Goal: Navigation & Orientation: Find specific page/section

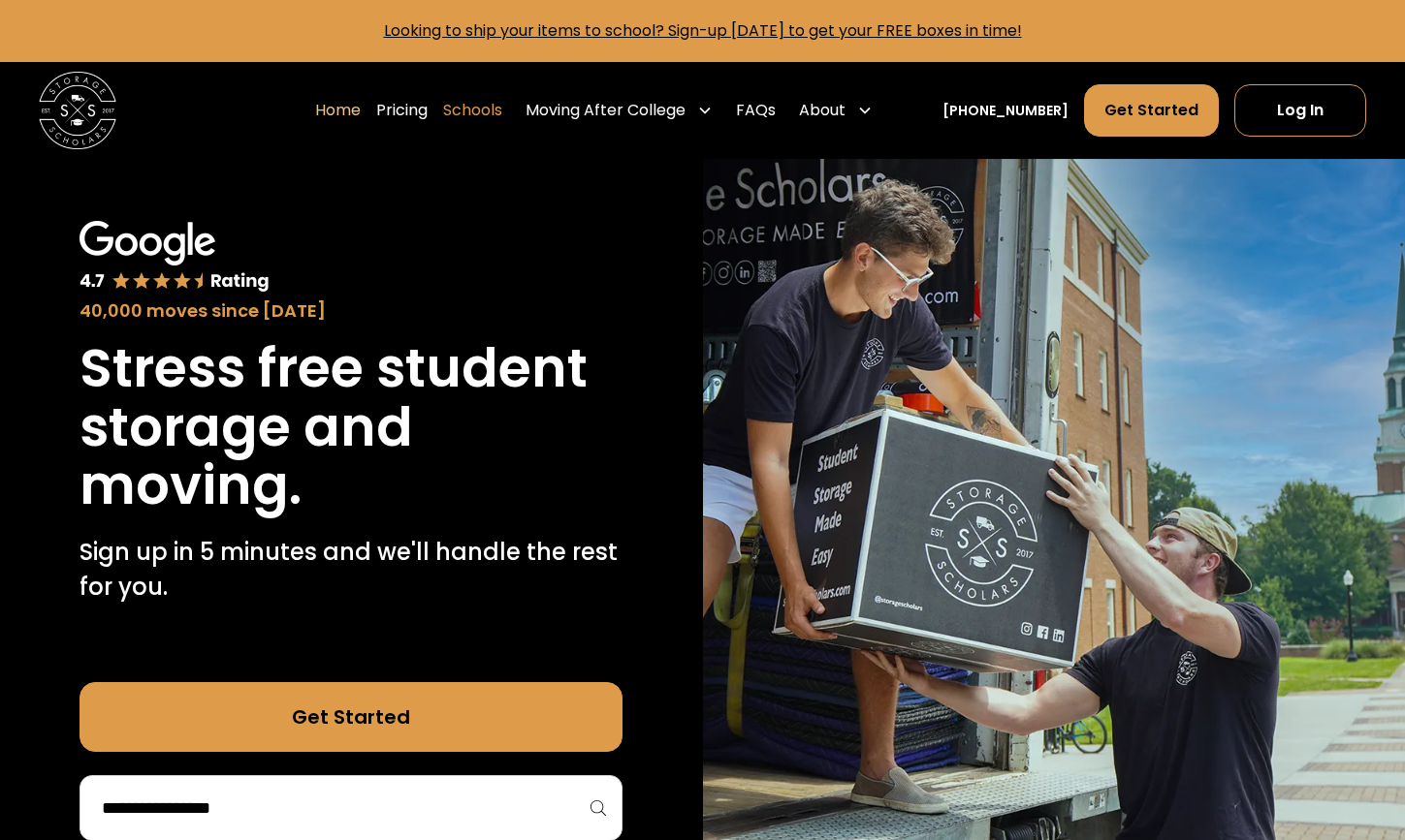
click at [497, 106] on link "Schools" at bounding box center [473, 111] width 59 height 55
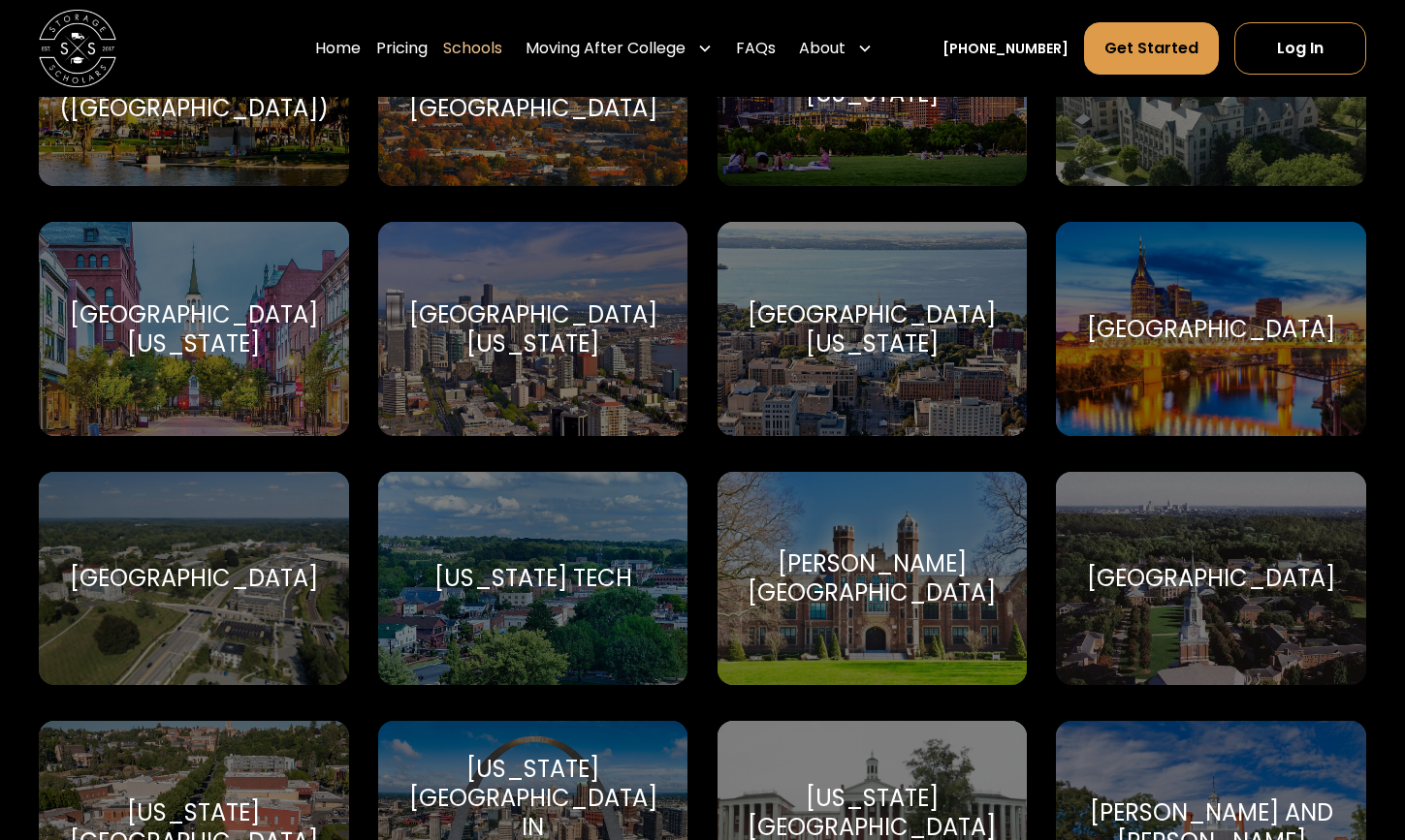
scroll to position [11214, 0]
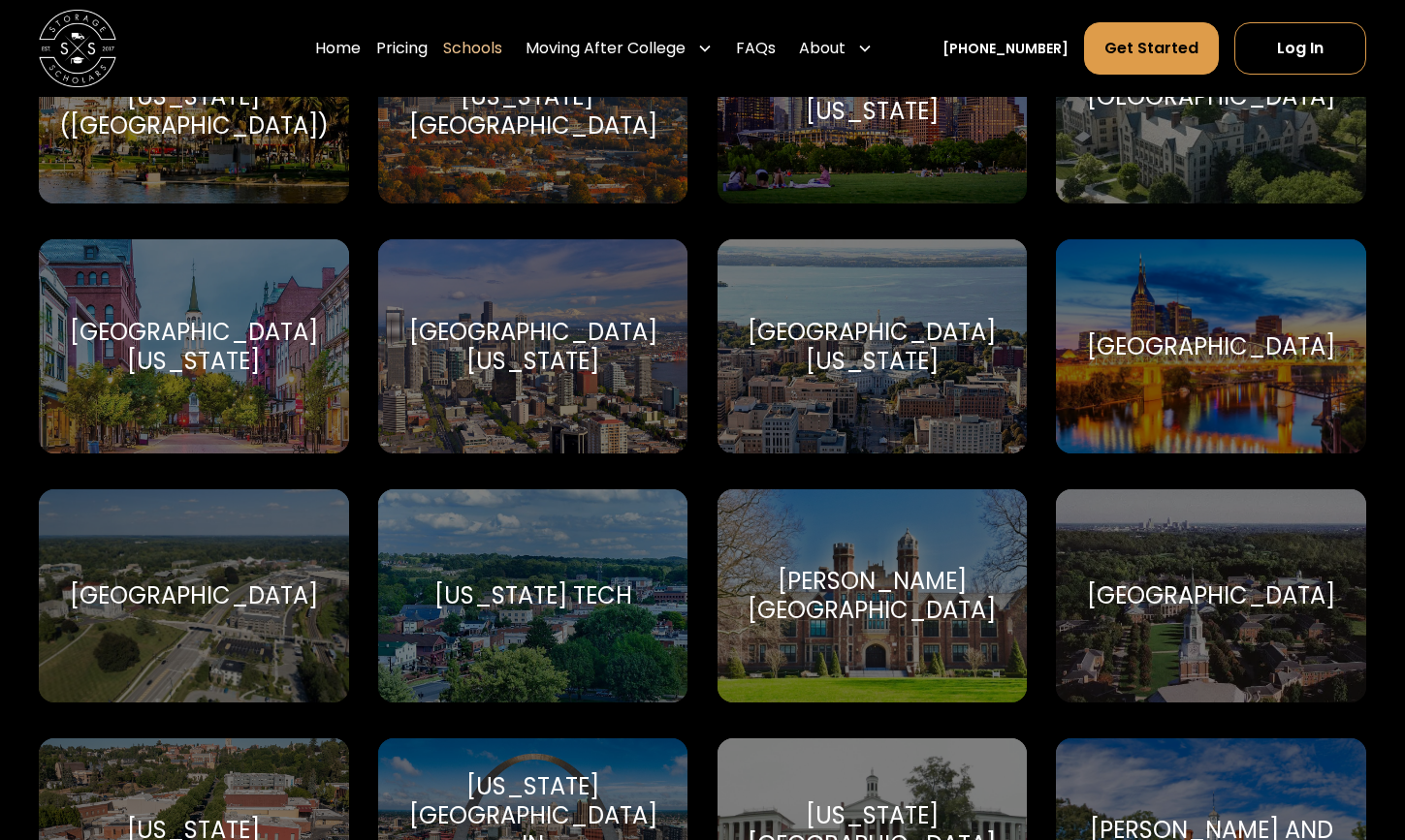
click at [176, 331] on div "University of Vermont" at bounding box center [194, 347] width 264 height 58
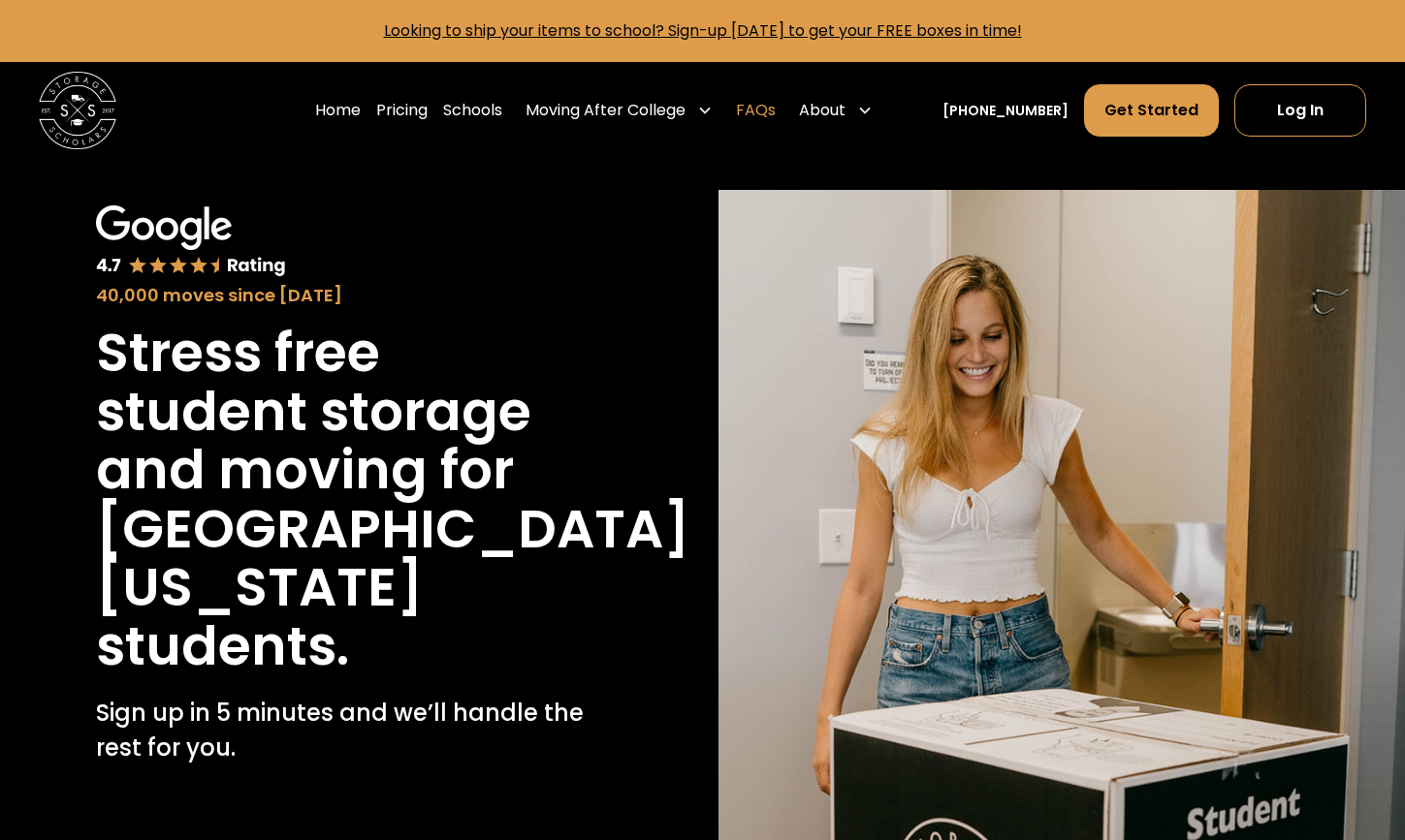
click at [771, 106] on link "FAQs" at bounding box center [756, 111] width 40 height 55
